Goal: Information Seeking & Learning: Learn about a topic

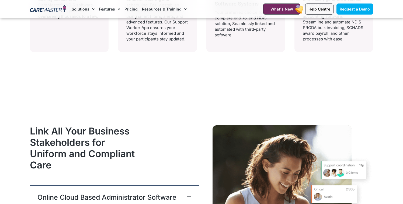
scroll to position [1289, 0]
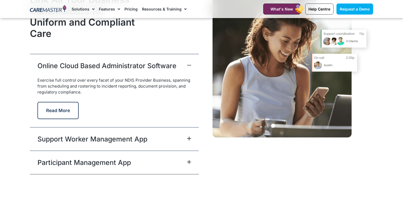
click at [93, 67] on link "Online Cloud Based Administrator Software" at bounding box center [106, 66] width 139 height 10
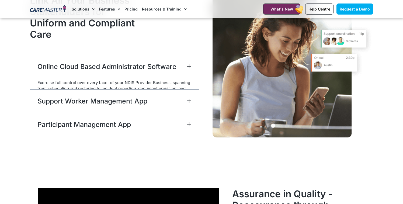
scroll to position [1350, 0]
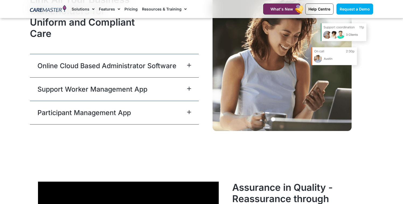
click at [92, 88] on link "Support Worker Management App" at bounding box center [92, 89] width 110 height 10
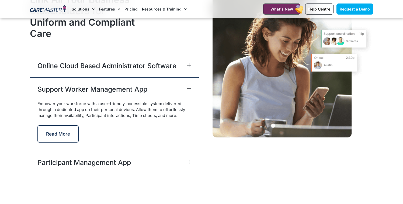
click at [92, 88] on link "Support Worker Management App" at bounding box center [92, 89] width 110 height 10
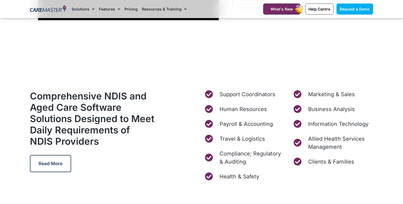
scroll to position [1634, 0]
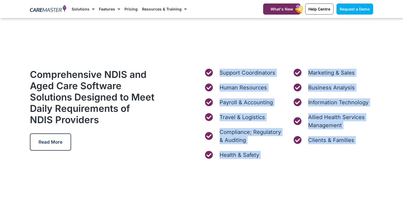
drag, startPoint x: 212, startPoint y: 71, endPoint x: 219, endPoint y: 169, distance: 98.8
click at [219, 169] on div "Care Management Software Solutions A Comprehensive Software Ecosystem for NDIS …" at bounding box center [201, 107] width 403 height 3529
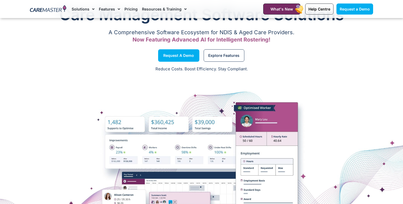
scroll to position [0, 0]
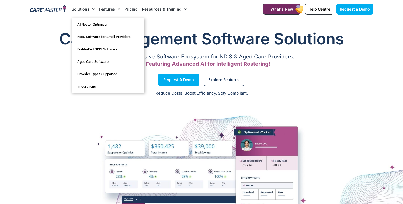
click at [87, 9] on link "Solutions" at bounding box center [83, 9] width 23 height 18
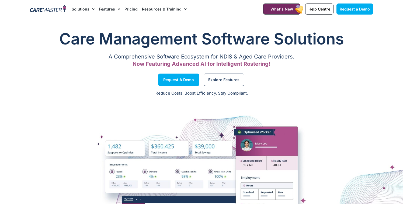
click at [107, 8] on link "Features" at bounding box center [109, 9] width 21 height 18
click at [116, 8] on span "Menu" at bounding box center [117, 9] width 5 height 9
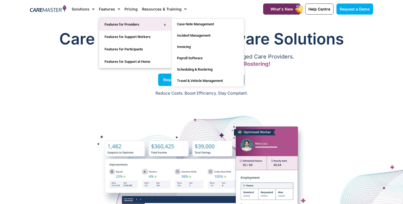
click at [120, 24] on link "Features for Providers" at bounding box center [135, 24] width 72 height 12
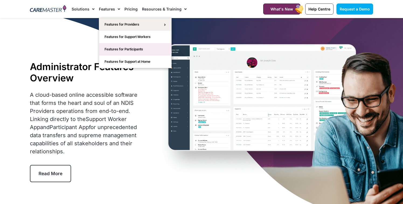
click at [118, 49] on link "Features for Participants" at bounding box center [135, 49] width 72 height 12
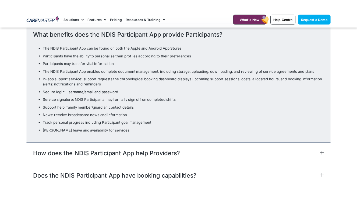
scroll to position [1533, 0]
